Goal: Navigation & Orientation: Find specific page/section

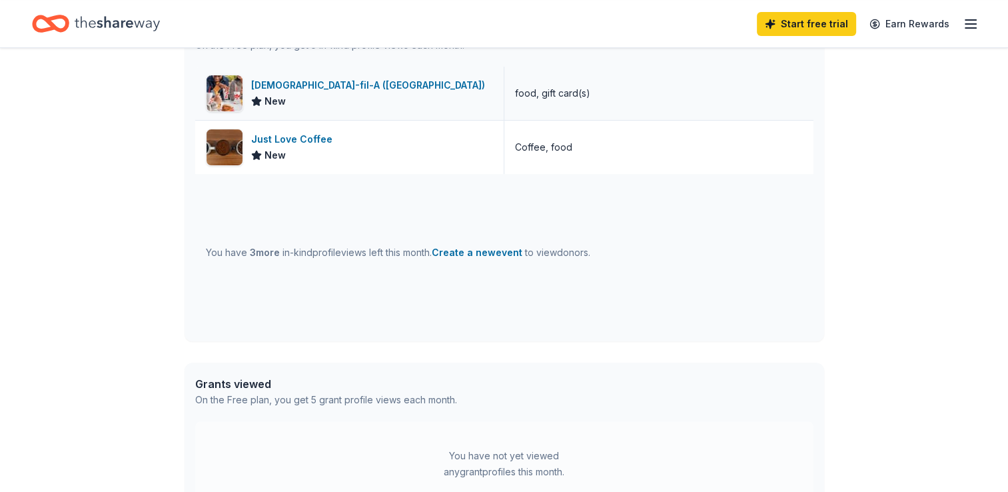
scroll to position [382, 0]
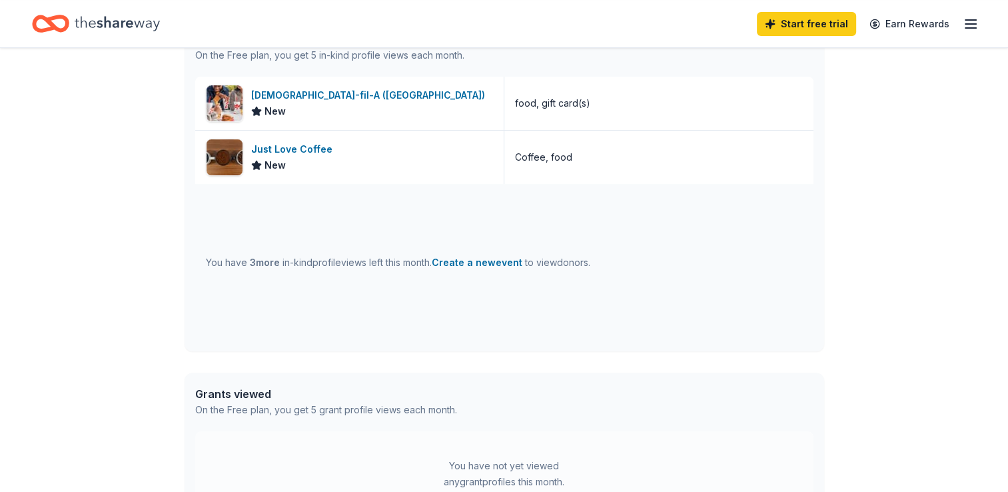
click at [969, 21] on icon "button" at bounding box center [971, 24] width 16 height 16
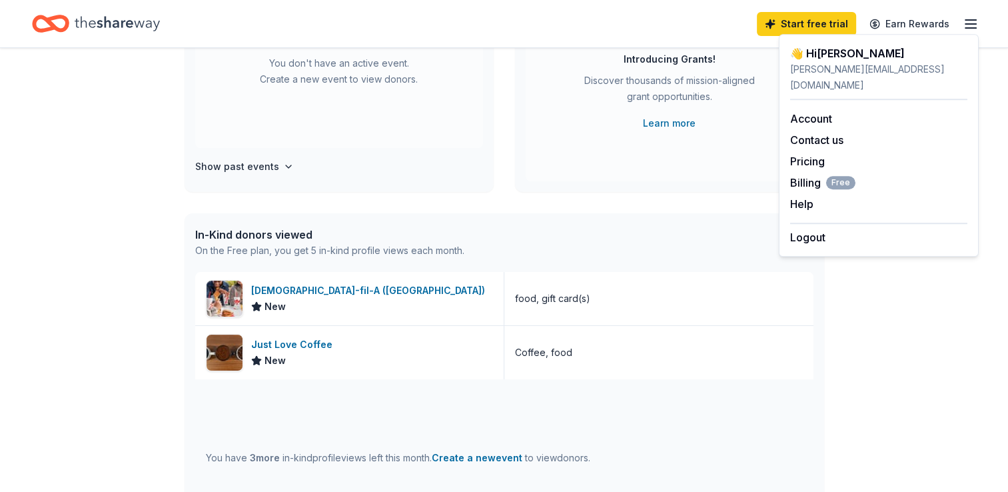
scroll to position [0, 0]
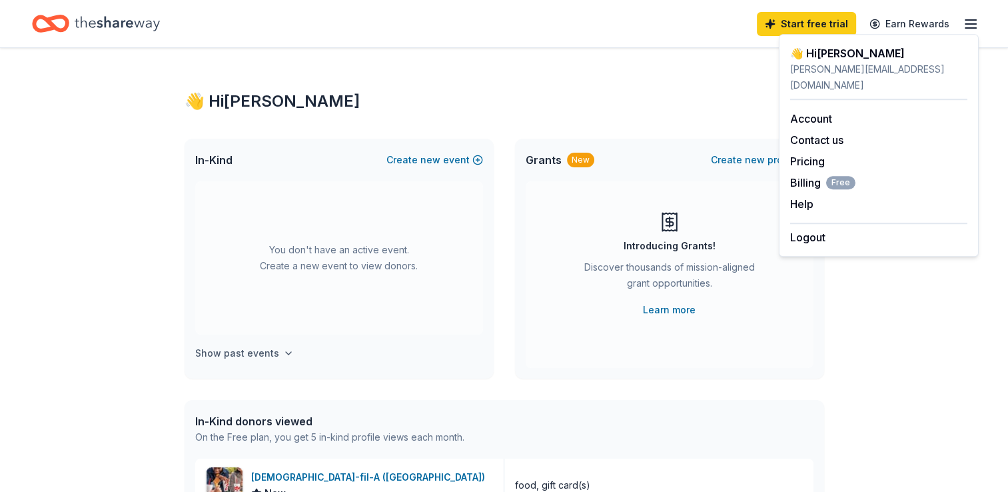
click at [218, 347] on h4 "Show past events" at bounding box center [237, 353] width 84 height 16
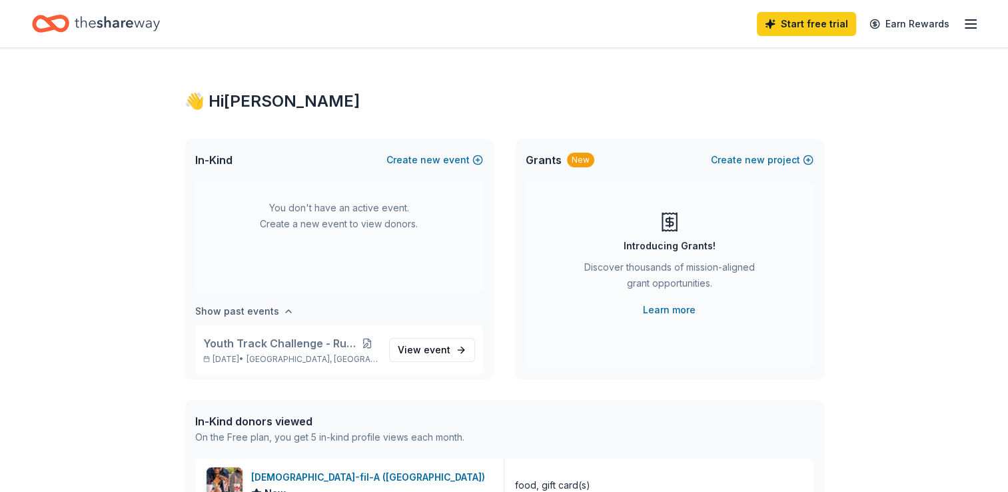
scroll to position [49, 0]
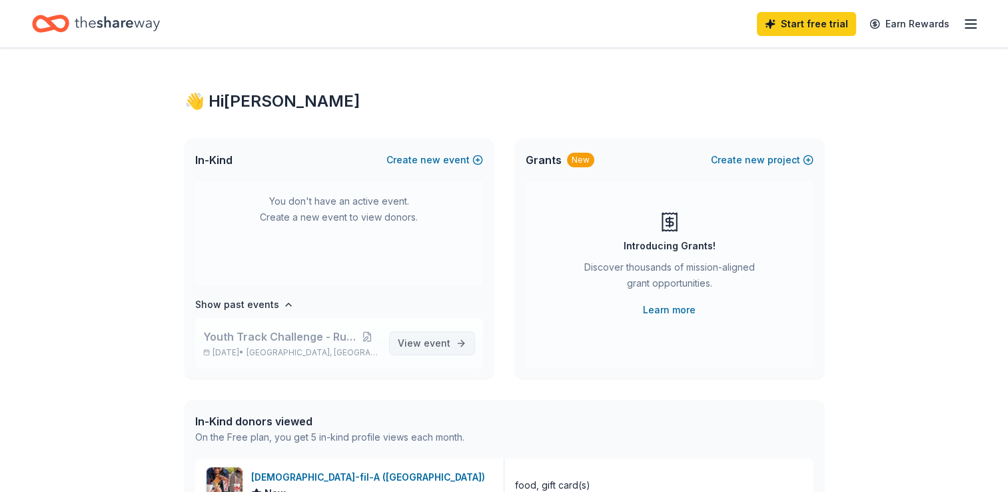
click at [407, 344] on span "View event" at bounding box center [424, 343] width 53 height 16
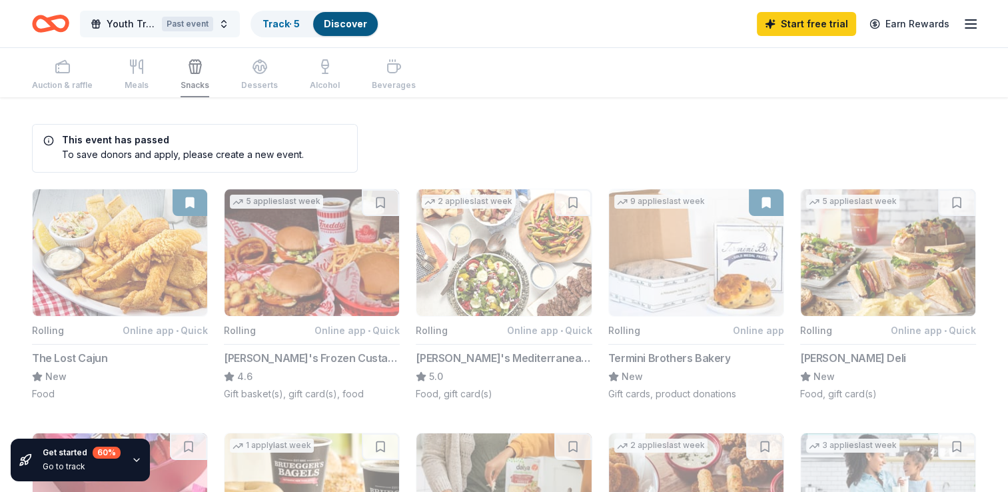
click at [135, 18] on span "Youth Track Challenge - Run to Win" at bounding box center [132, 24] width 50 height 16
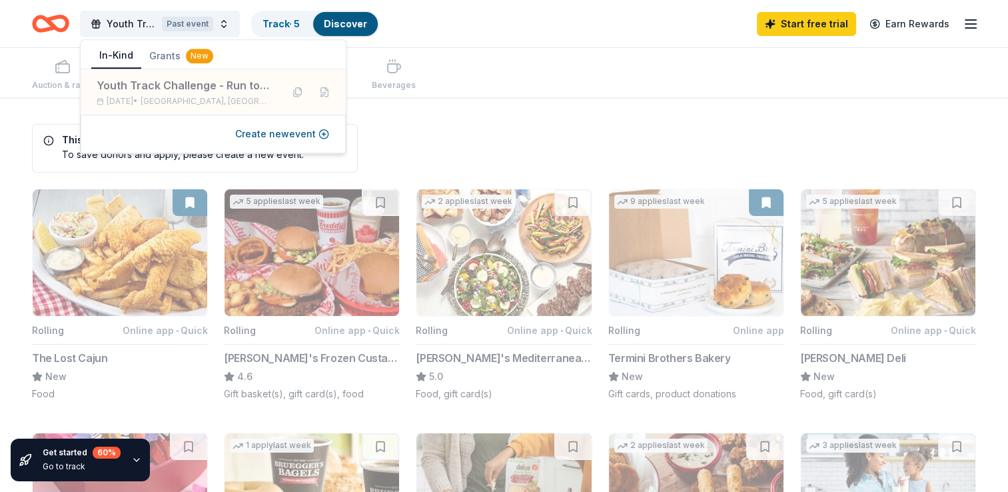
click at [977, 26] on icon "button" at bounding box center [971, 24] width 16 height 16
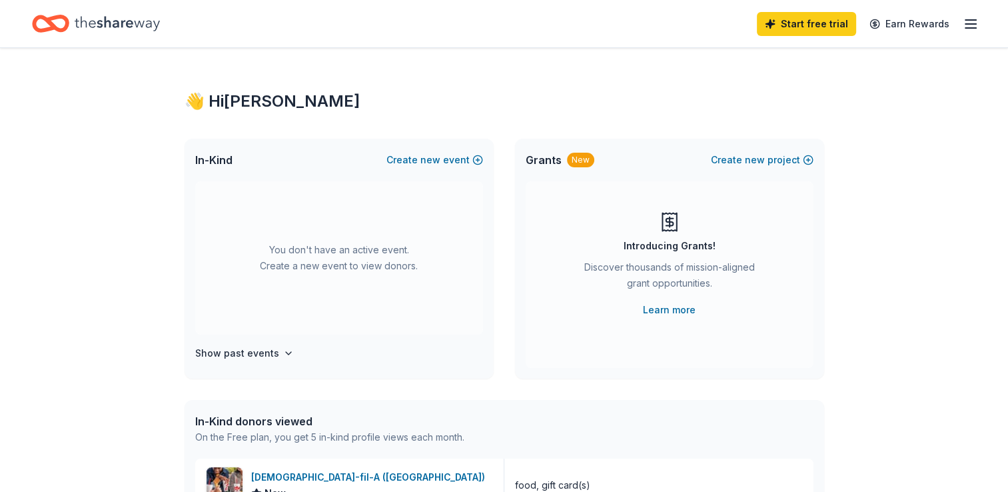
click at [973, 31] on icon "button" at bounding box center [971, 24] width 16 height 16
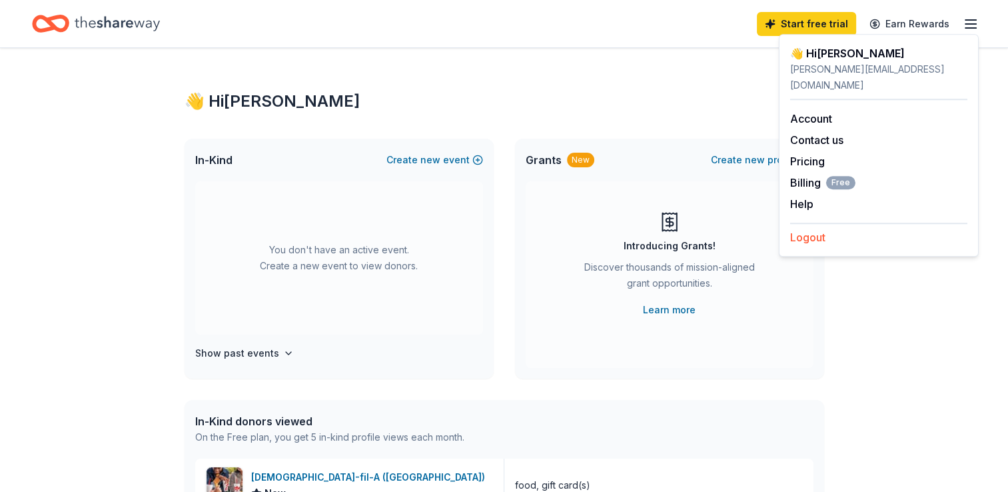
click at [820, 229] on button "Logout" at bounding box center [807, 237] width 35 height 16
